Goal: Transaction & Acquisition: Obtain resource

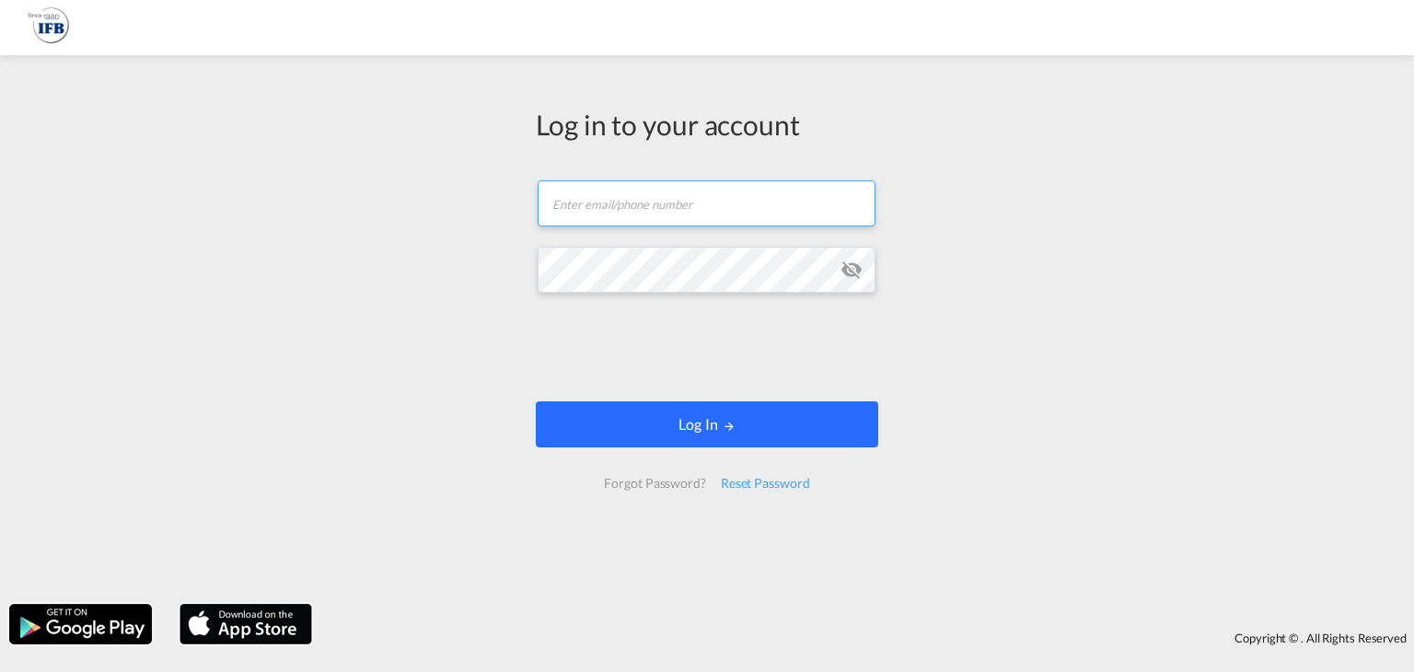
type input "[EMAIL_ADDRESS][DOMAIN_NAME]"
click at [683, 435] on button "Log In" at bounding box center [707, 424] width 342 height 46
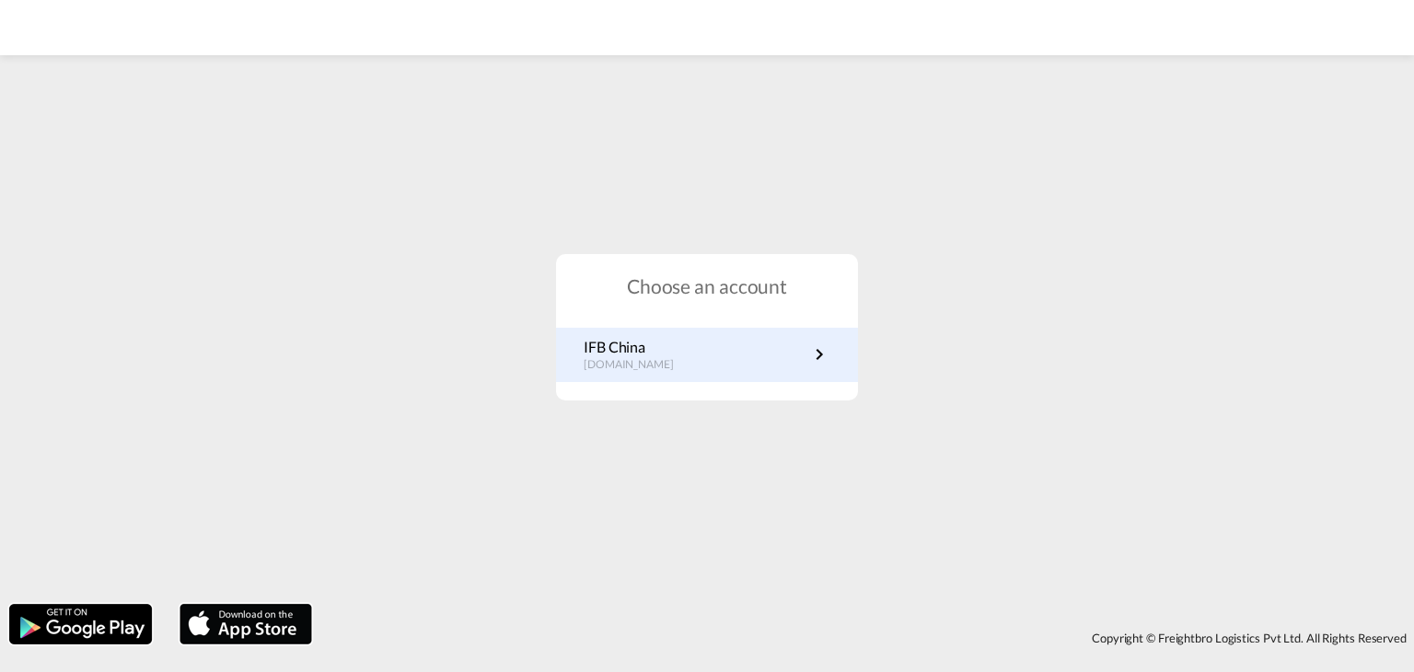
click at [692, 352] on link "IFB China [DOMAIN_NAME]" at bounding box center [707, 355] width 247 height 36
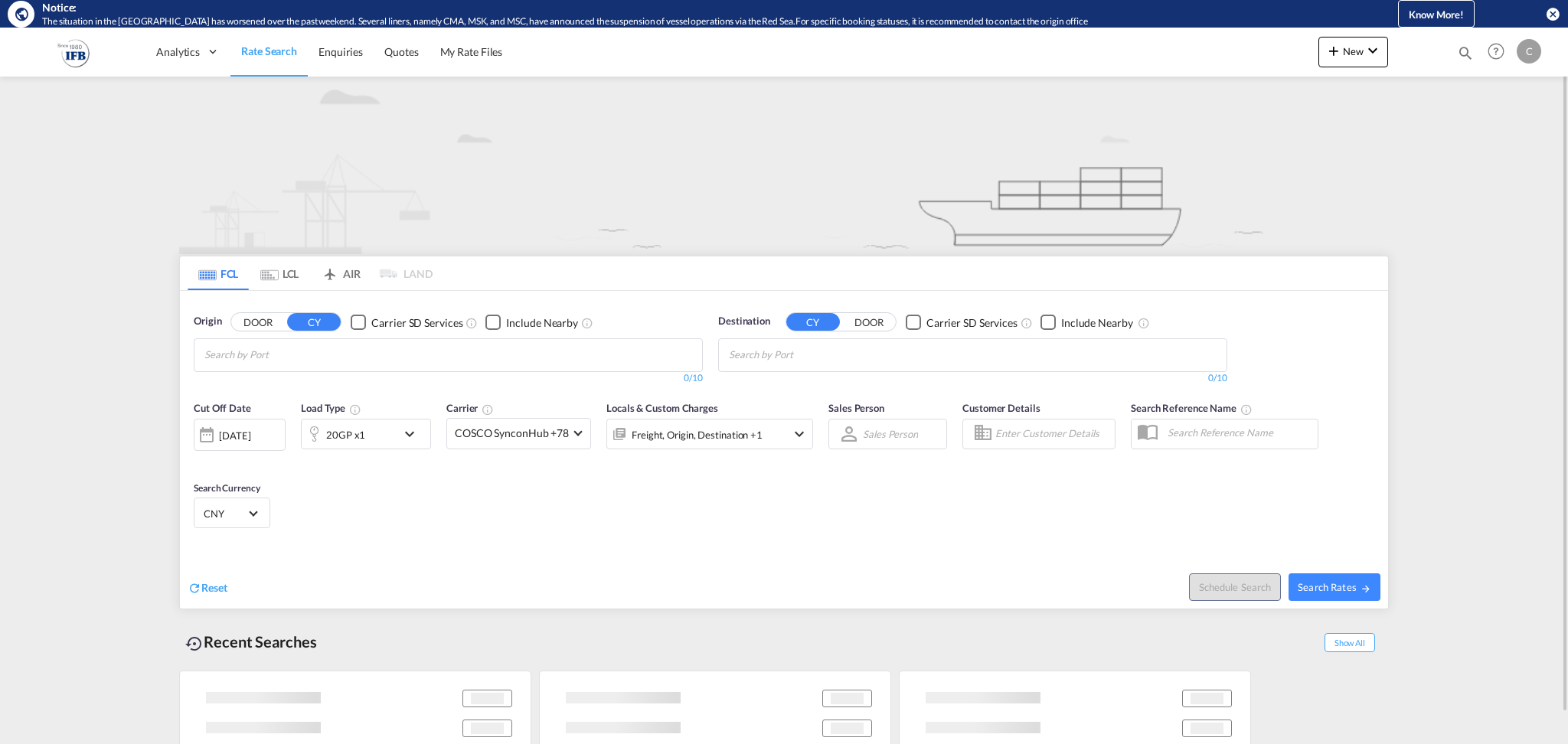
click at [308, 359] on input "Chips input." at bounding box center [277, 354] width 145 height 24
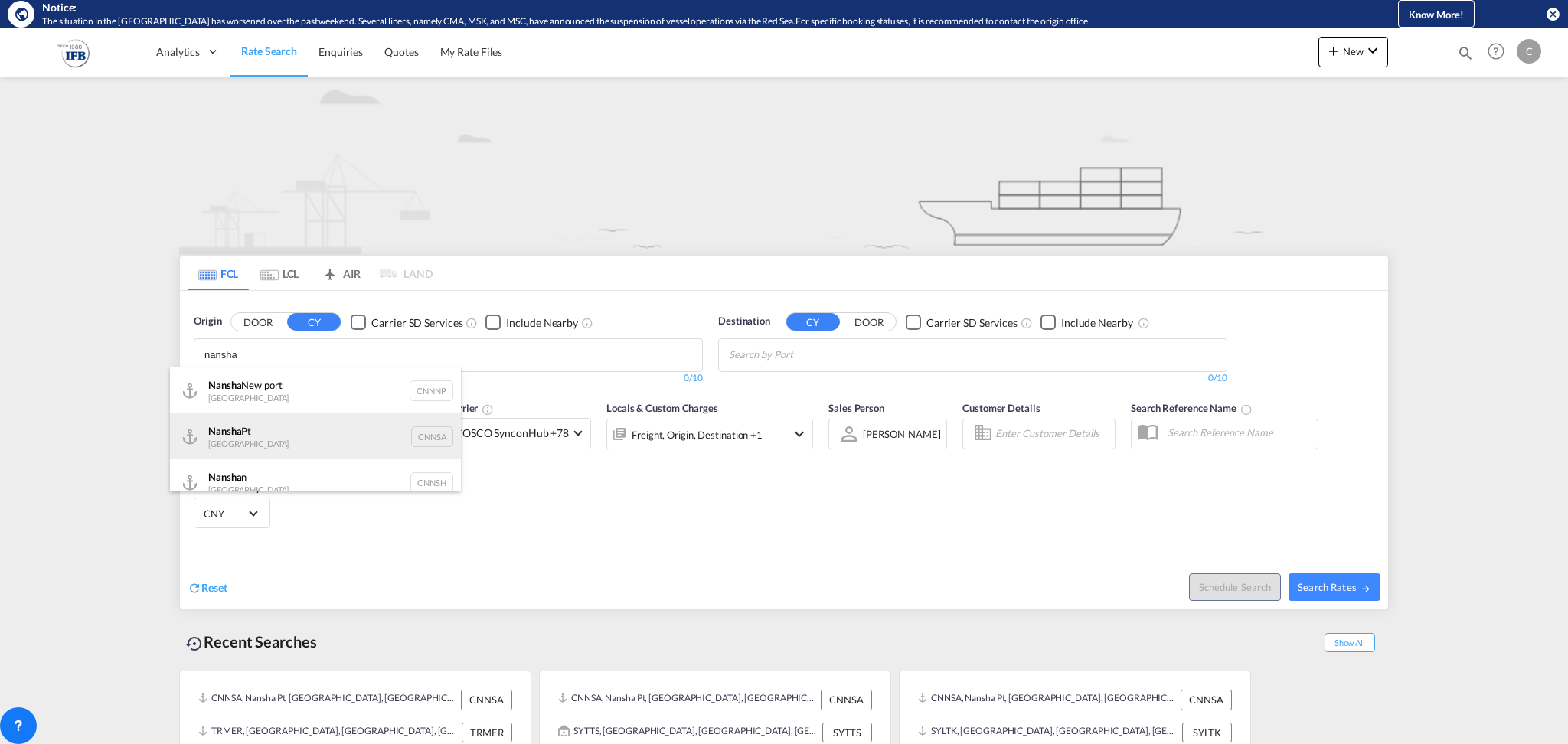
type input "nansha"
click at [257, 436] on div "Nansha Pt China CNNSA" at bounding box center [315, 436] width 291 height 46
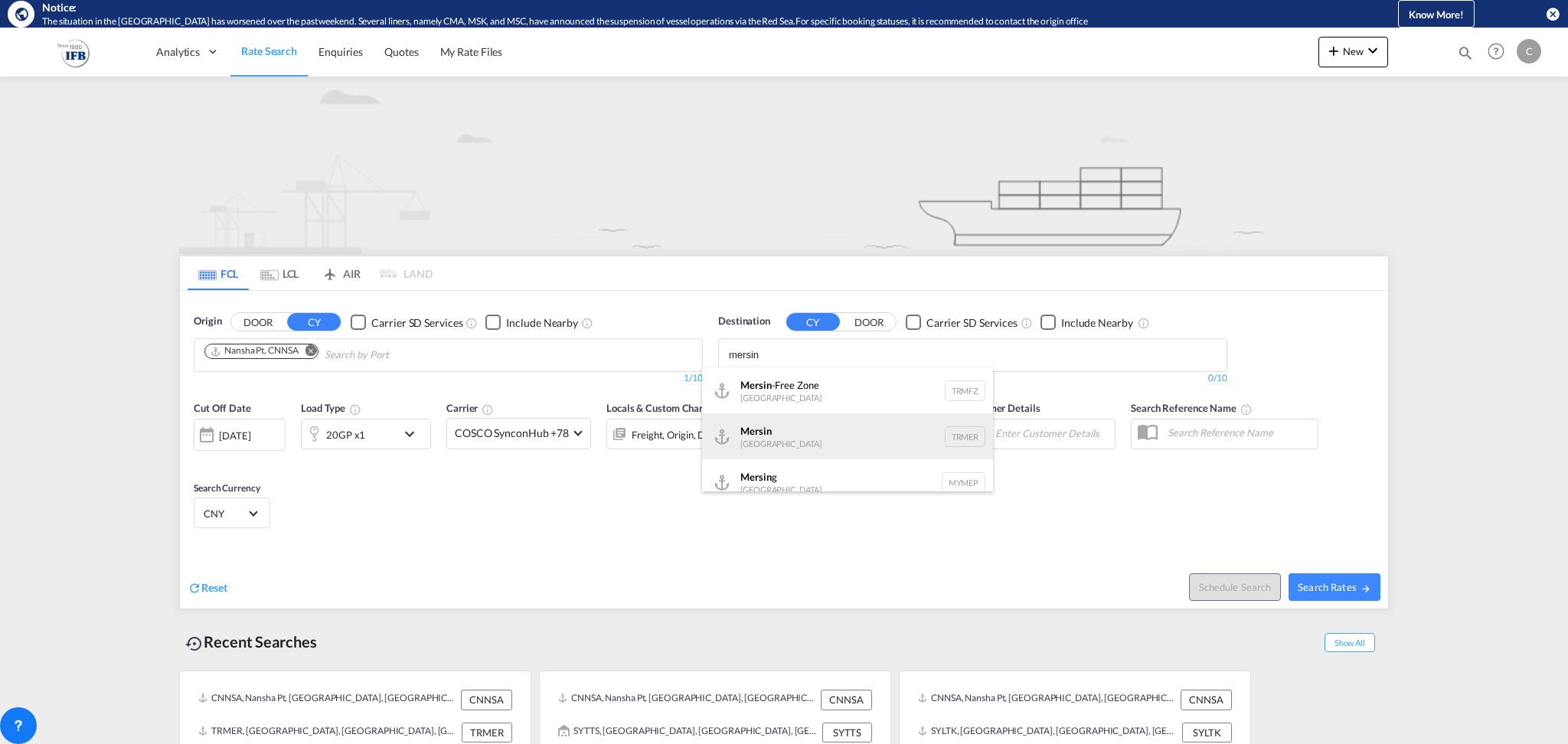
type input "mersin"
click at [789, 440] on div "Mersin Turkey TRMER" at bounding box center [847, 436] width 291 height 46
click at [384, 432] on div "20GP x1" at bounding box center [349, 434] width 95 height 31
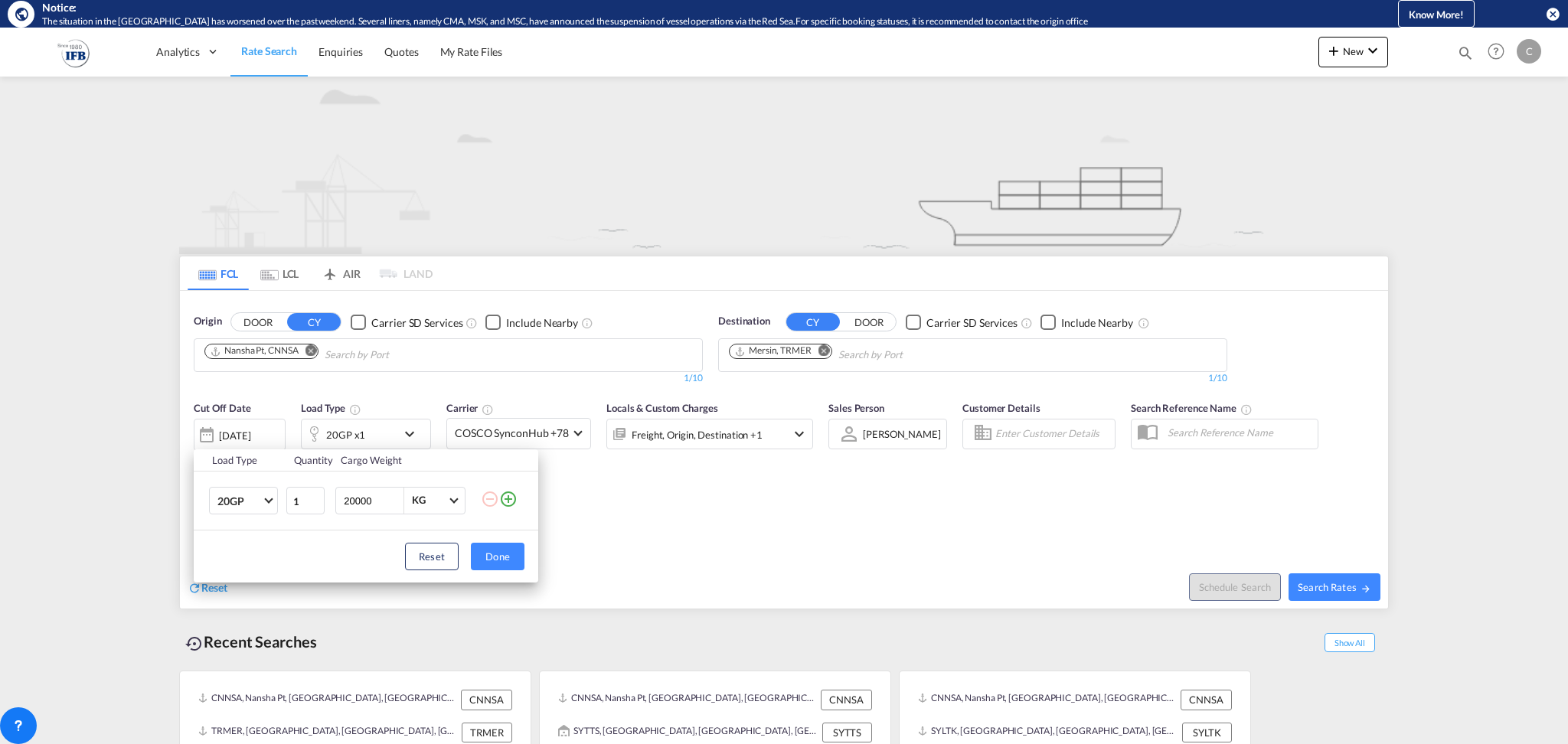
click at [283, 499] on td "20GP 20GP 40GP 40HC 45HC 20RE 40RE 40HR 20OT 40OT 20FR 40FR 40NR 20NR 45S 20TK …" at bounding box center [239, 500] width 91 height 59
click at [276, 497] on md-select-value "20GP" at bounding box center [247, 500] width 62 height 26
click at [250, 571] on md-option "40HC" at bounding box center [257, 574] width 104 height 37
click at [496, 559] on button "Done" at bounding box center [497, 556] width 53 height 27
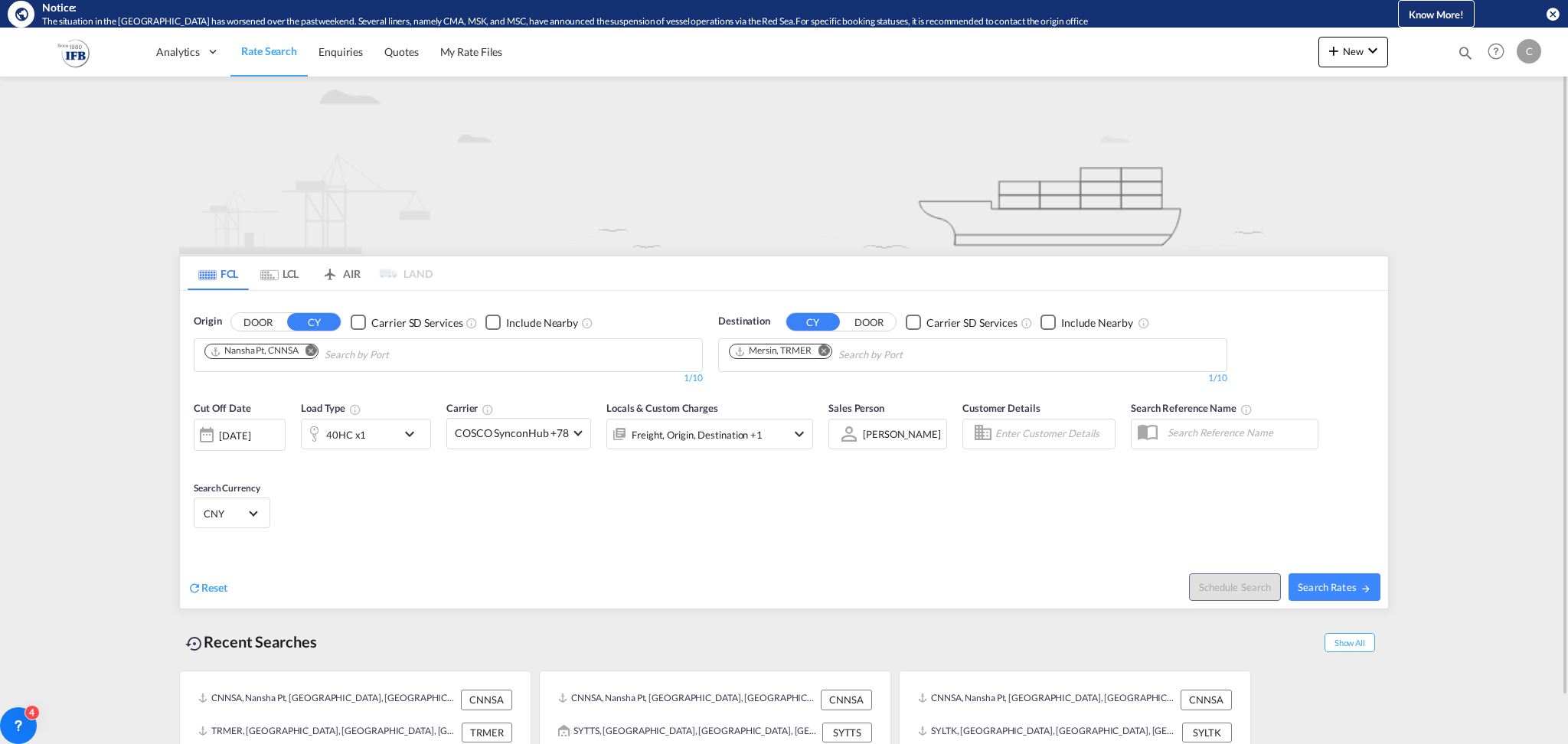
click at [544, 497] on div "Cut Off Date 02 Sep 2025 02/09/2025 Load Type 40HC x1 Carrier COSCO SynconHub +…" at bounding box center [783, 467] width 1208 height 150
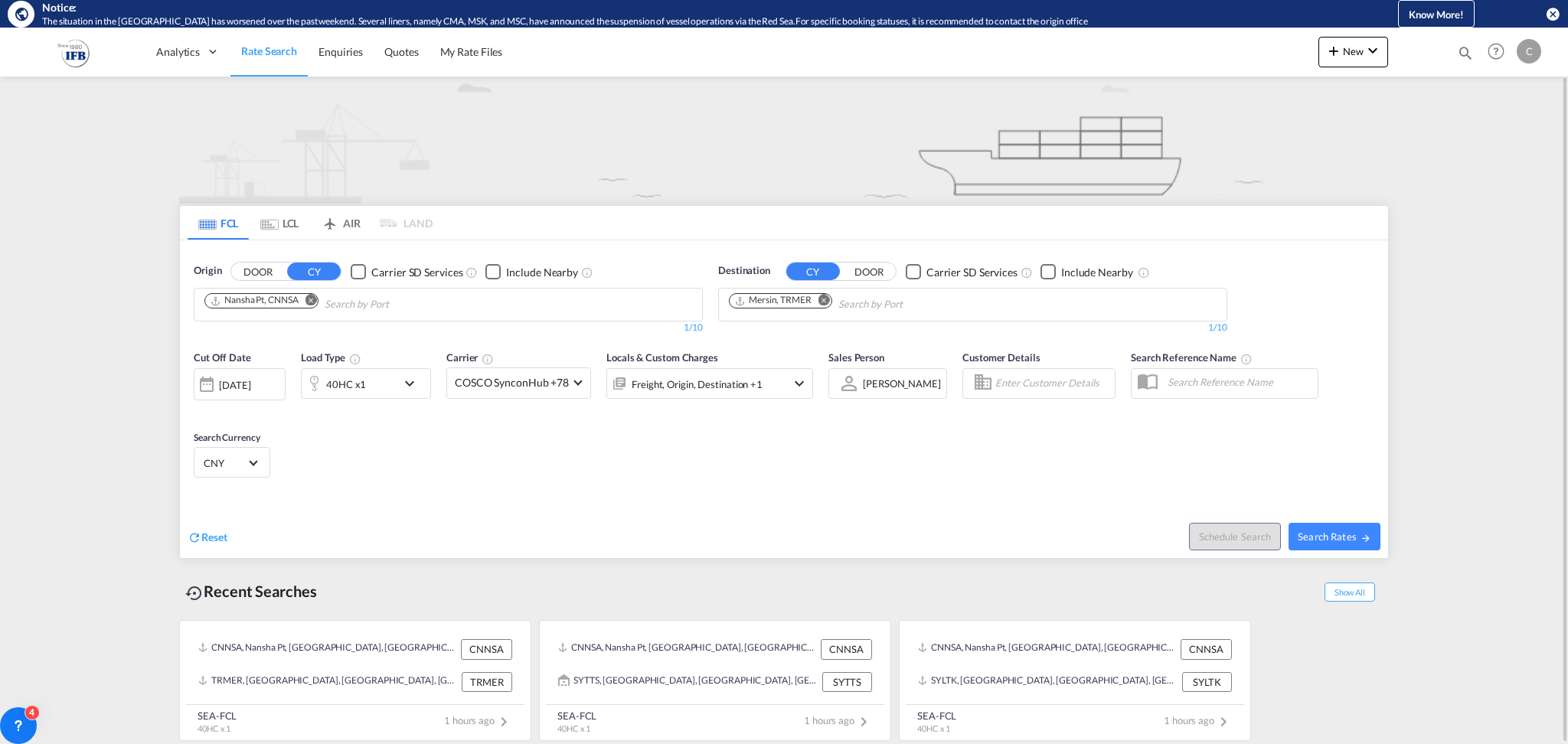
click at [250, 382] on div "02 Sep 2025" at bounding box center [234, 385] width 32 height 14
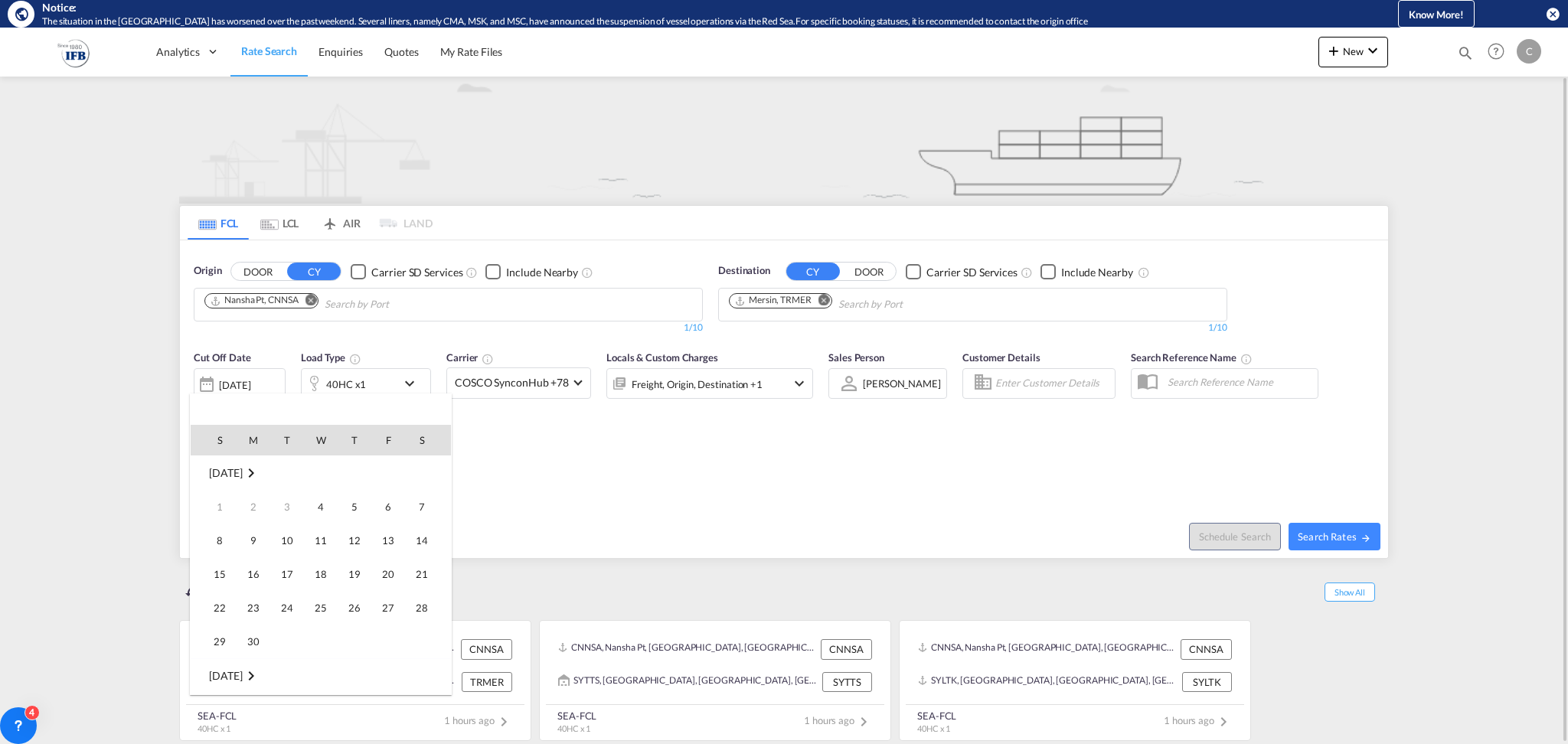
scroll to position [608, 0]
click at [227, 570] on span "14" at bounding box center [219, 574] width 31 height 31
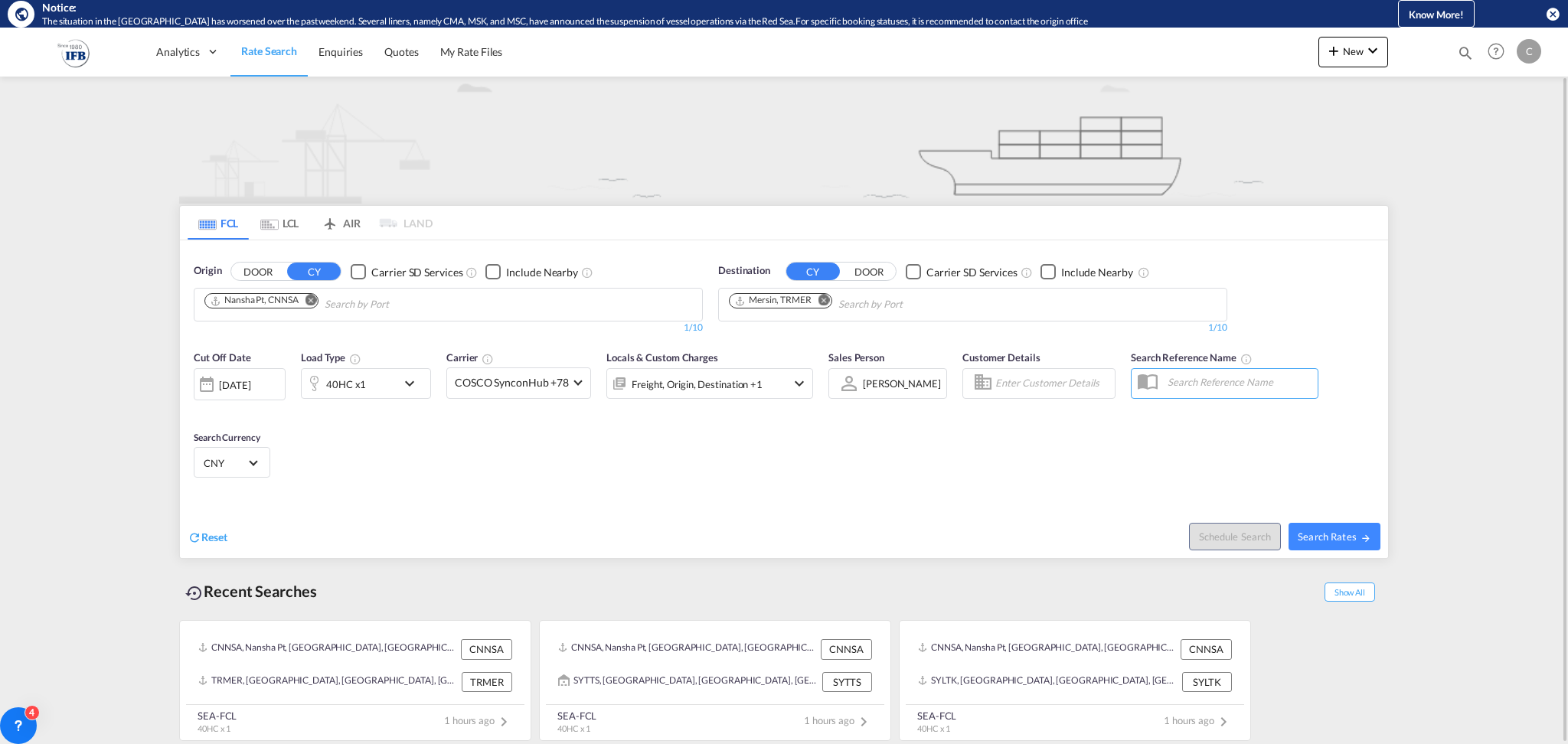
click at [555, 472] on div "Cut Off Date 14 Sep 2025 14/09/2025 Load Type 40HC x1 Carrier COSCO SynconHub +…" at bounding box center [783, 417] width 1208 height 150
click at [1344, 540] on span "Search Rates" at bounding box center [1334, 536] width 73 height 12
type input "CNNSA to TRMER / 14 Sep 2025"
